Goal: Transaction & Acquisition: Purchase product/service

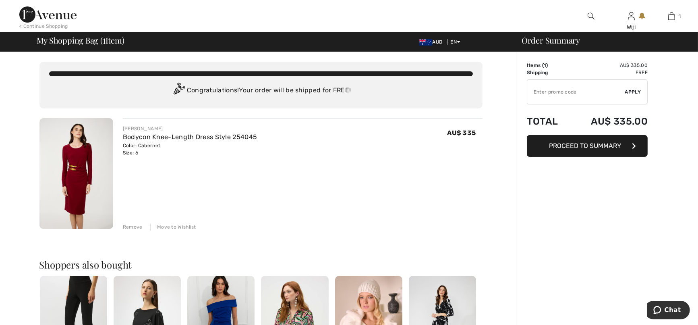
click at [46, 12] on img at bounding box center [47, 14] width 57 height 16
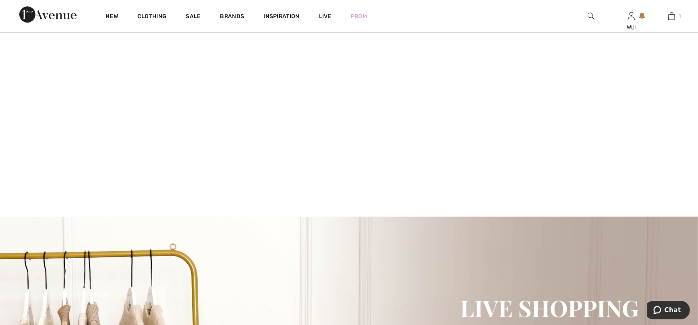
scroll to position [168, 0]
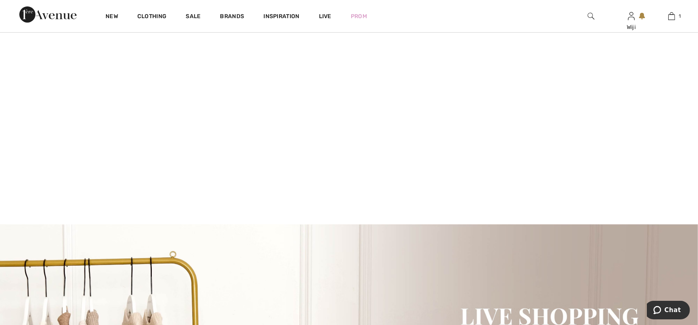
click at [138, 114] on video at bounding box center [349, 54] width 698 height 349
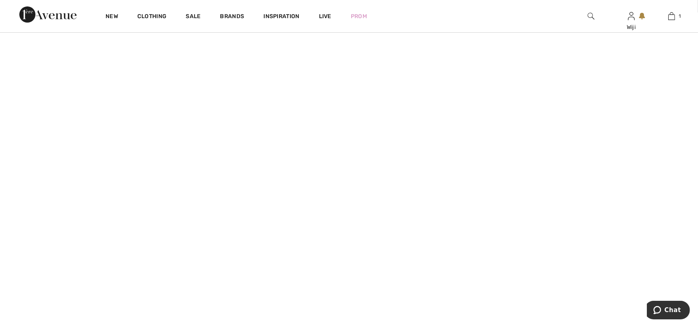
scroll to position [33, 0]
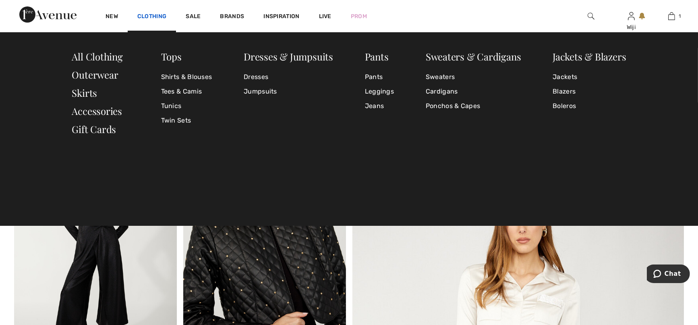
click at [148, 16] on link "Clothing" at bounding box center [151, 17] width 29 height 8
click at [262, 75] on link "Dresses" at bounding box center [288, 77] width 89 height 15
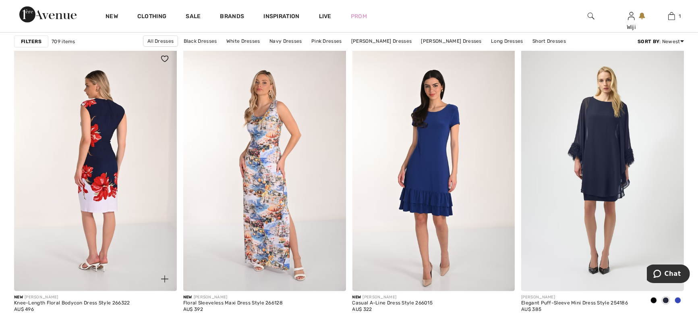
scroll to position [917, 0]
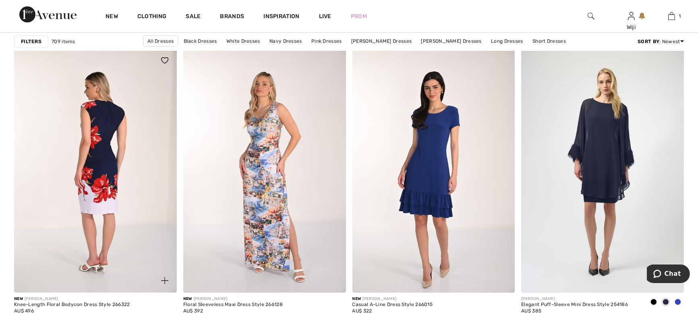
click at [82, 202] on img at bounding box center [95, 170] width 163 height 244
click at [134, 196] on img at bounding box center [95, 170] width 163 height 244
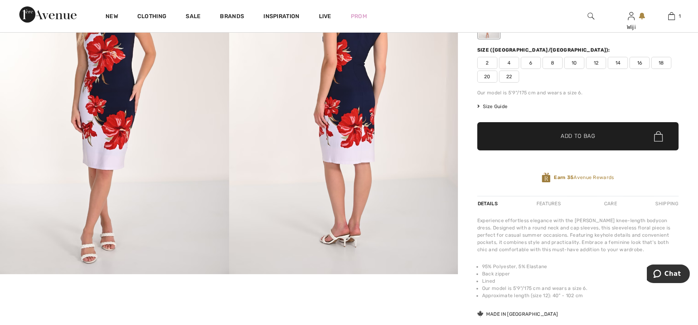
scroll to position [33, 0]
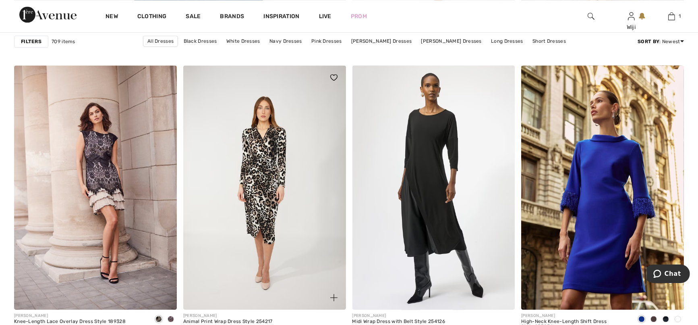
scroll to position [2809, 0]
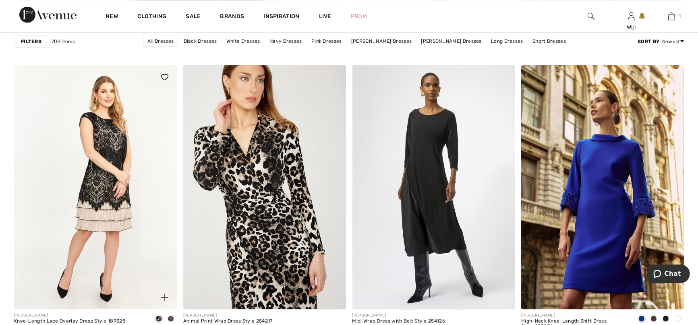
click at [98, 169] on img at bounding box center [95, 187] width 163 height 244
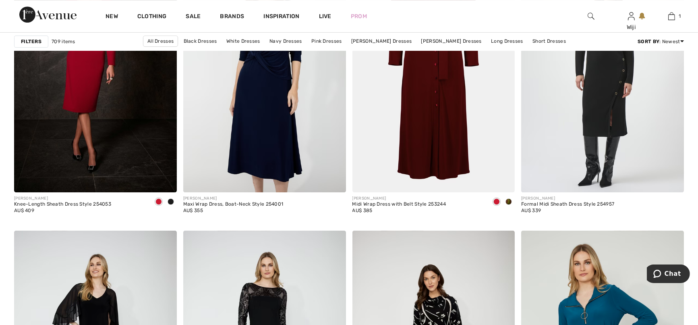
scroll to position [3761, 0]
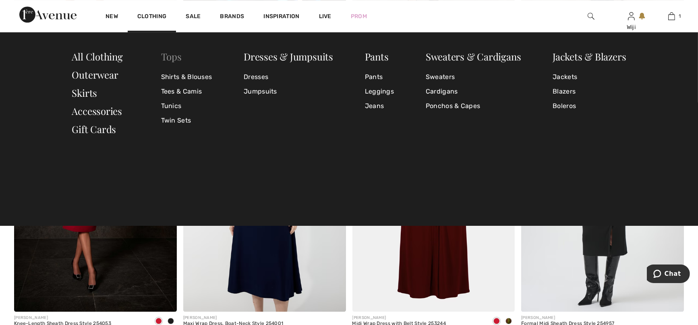
click at [172, 55] on link "Tops" at bounding box center [171, 56] width 21 height 13
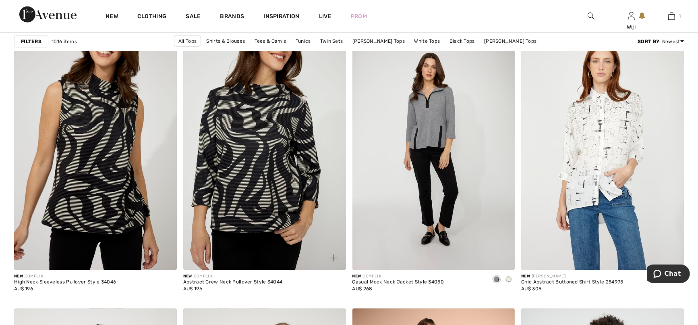
scroll to position [1623, 0]
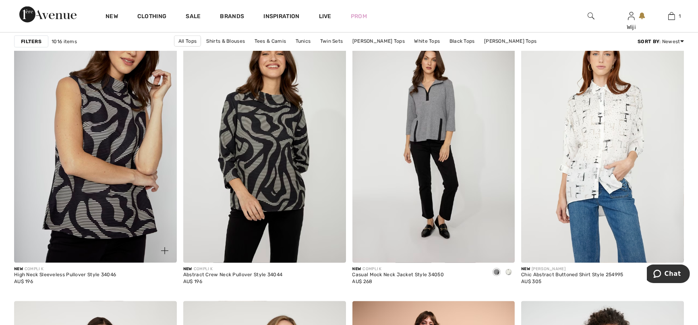
click at [128, 197] on img at bounding box center [95, 141] width 163 height 244
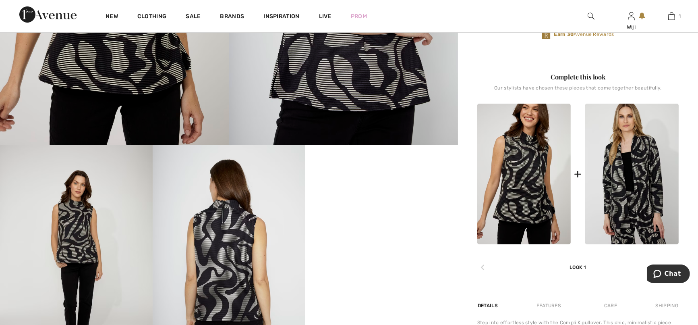
scroll to position [336, 0]
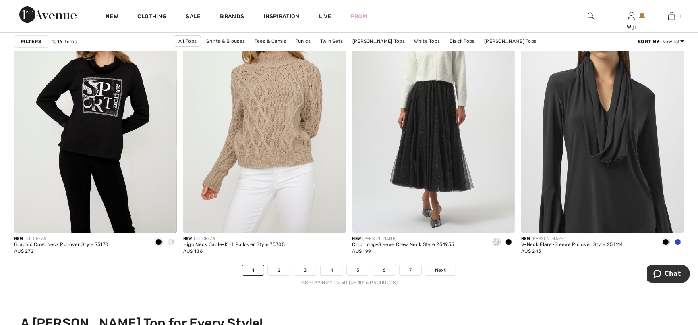
scroll to position [4209, 0]
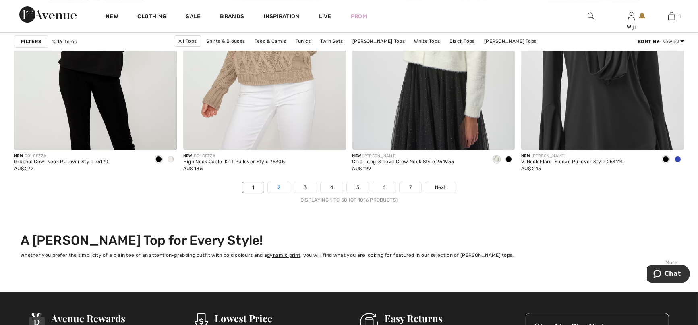
click at [284, 185] on link "2" at bounding box center [279, 187] width 22 height 10
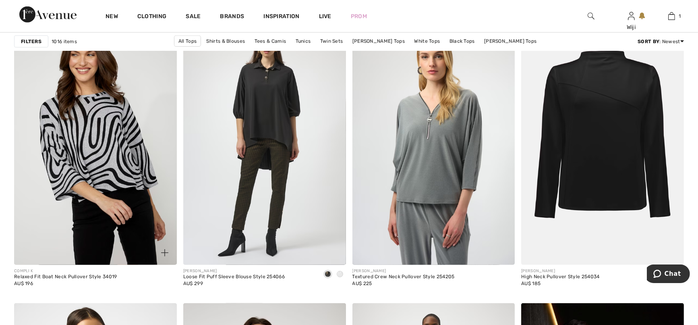
scroll to position [1343, 0]
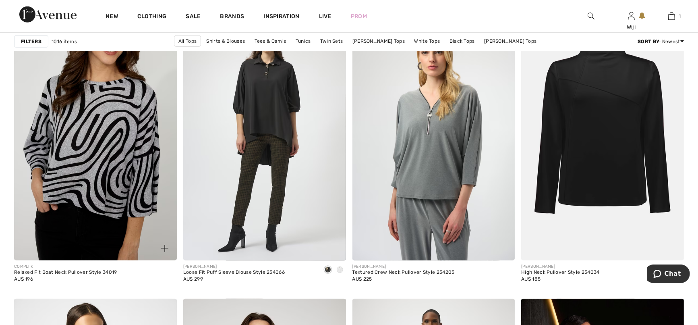
click at [132, 167] on img at bounding box center [95, 139] width 163 height 244
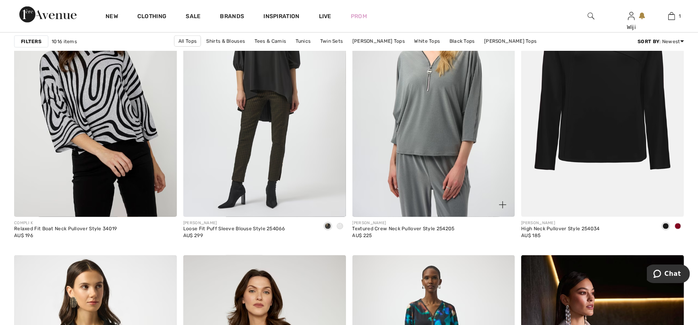
scroll to position [1388, 0]
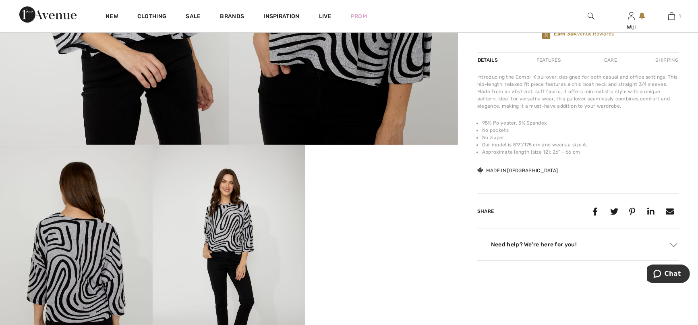
scroll to position [246, 0]
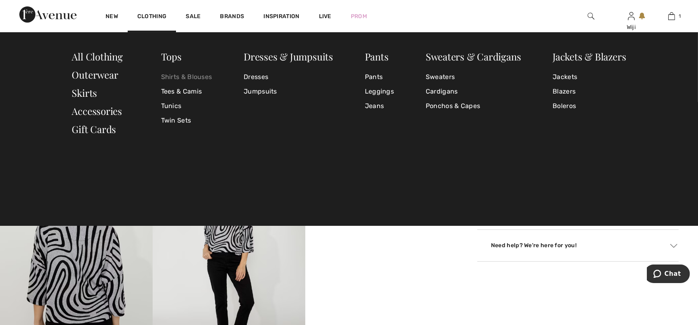
click at [179, 71] on link "Shirts & Blouses" at bounding box center [186, 77] width 51 height 15
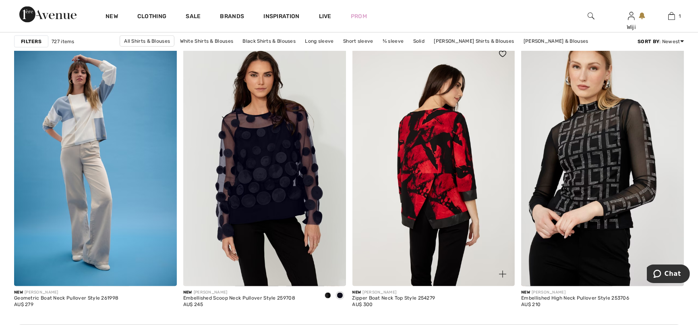
scroll to position [1880, 0]
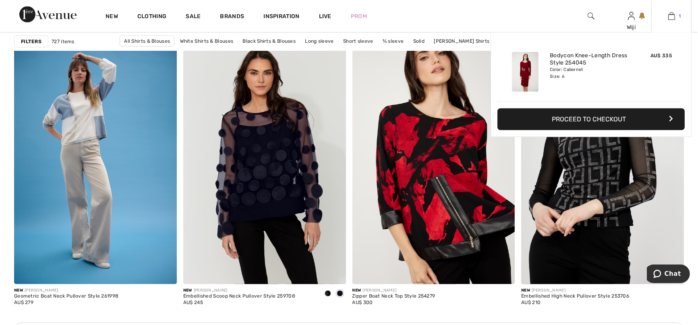
click at [677, 19] on link "1" at bounding box center [671, 16] width 39 height 10
click at [603, 116] on button "Proceed to Checkout" at bounding box center [591, 119] width 187 height 22
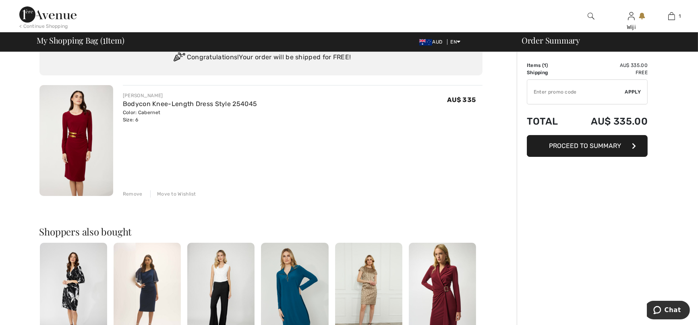
scroll to position [33, 0]
click at [579, 146] on span "Proceed to Summary" at bounding box center [586, 146] width 72 height 8
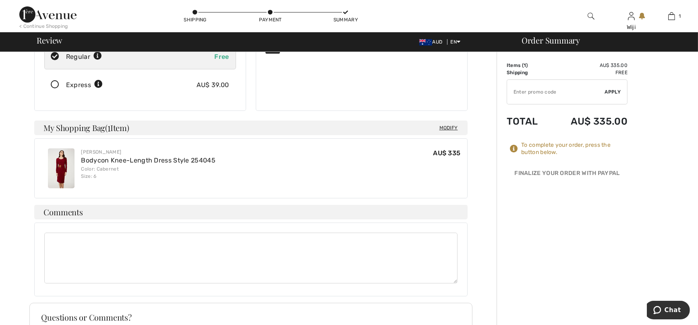
scroll to position [156, 0]
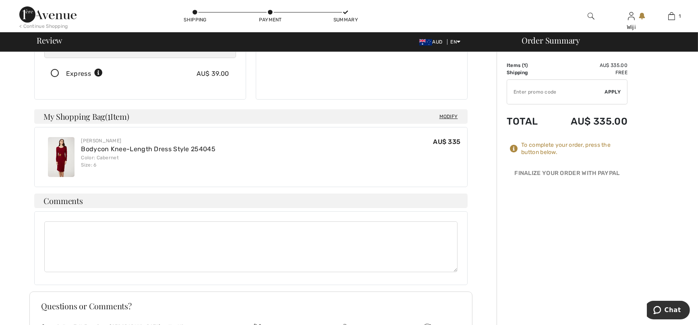
click at [195, 243] on textarea at bounding box center [250, 246] width 413 height 51
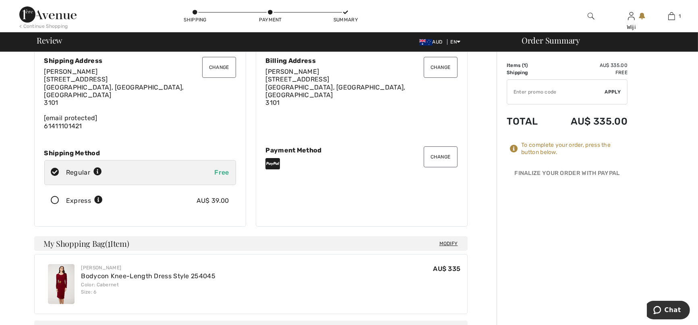
scroll to position [28, 0]
type textarea "Please leave on Front Porch via [GEOGRAPHIC_DATA] (corner property)"
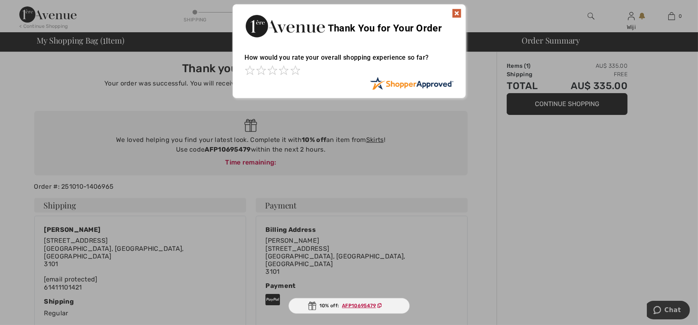
click at [456, 10] on img at bounding box center [457, 13] width 10 height 10
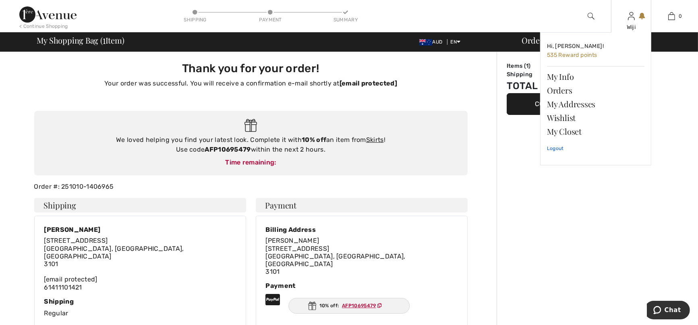
click at [556, 147] on link "Logout" at bounding box center [596, 148] width 98 height 20
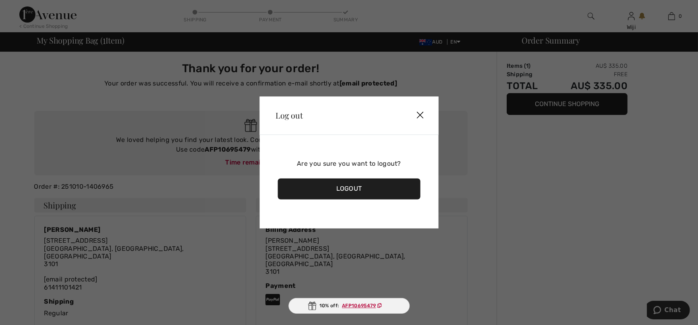
click at [380, 183] on div "Logout" at bounding box center [349, 188] width 143 height 21
